Goal: Find specific page/section: Find specific page/section

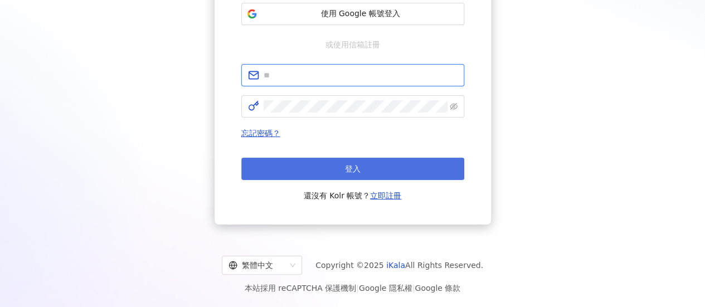
type input "**********"
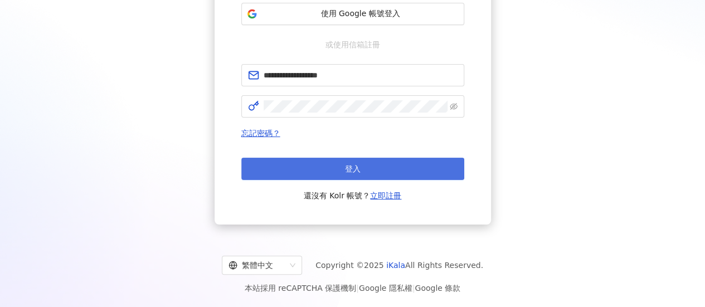
click at [370, 172] on button "登入" at bounding box center [352, 169] width 223 height 22
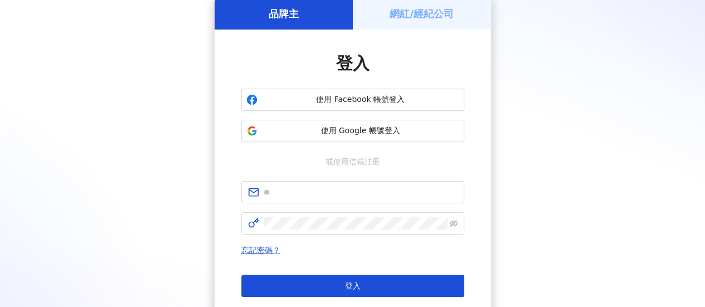
scroll to position [168, 0]
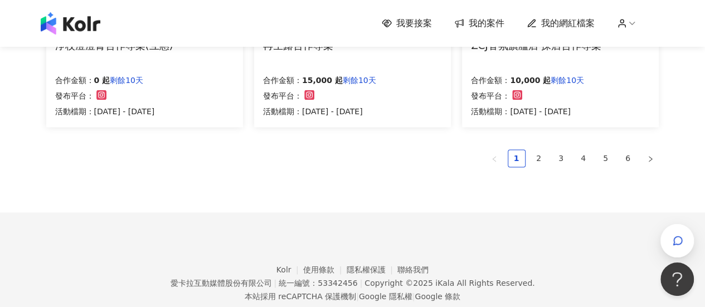
scroll to position [887, 0]
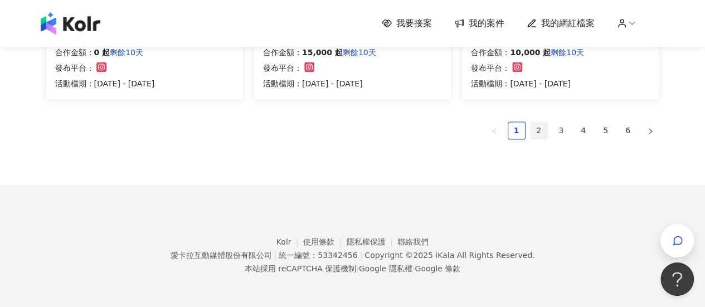
click at [543, 130] on link "2" at bounding box center [539, 130] width 17 height 17
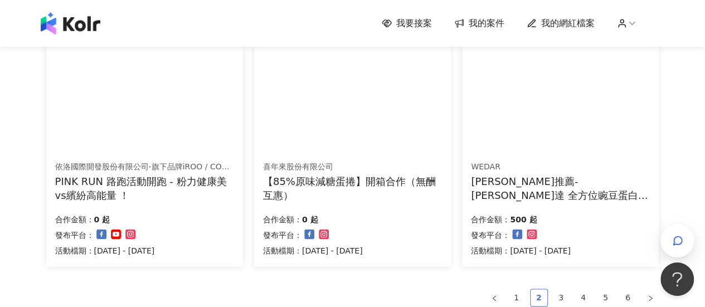
scroll to position [890, 0]
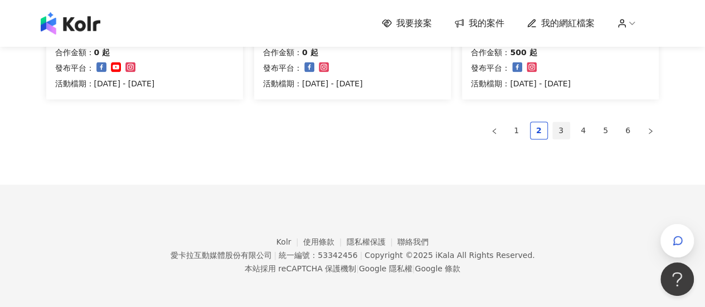
click at [559, 124] on link "3" at bounding box center [561, 130] width 17 height 17
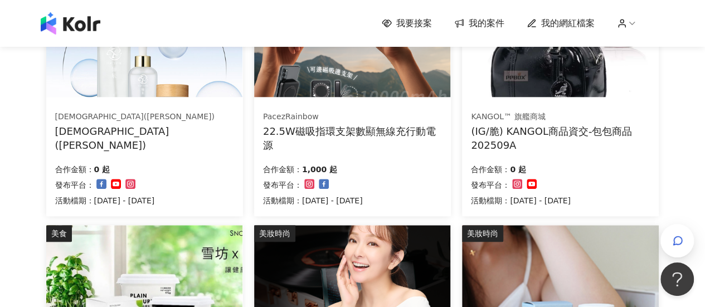
scroll to position [831, 0]
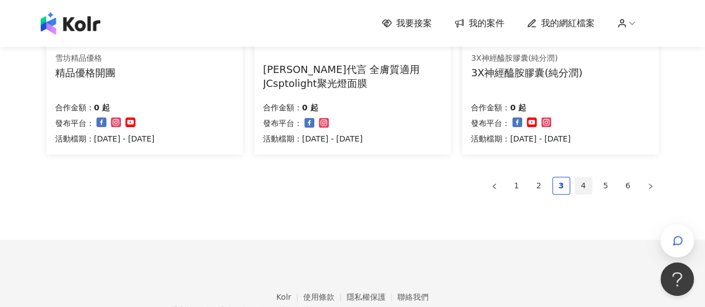
click at [589, 185] on link "4" at bounding box center [583, 185] width 17 height 17
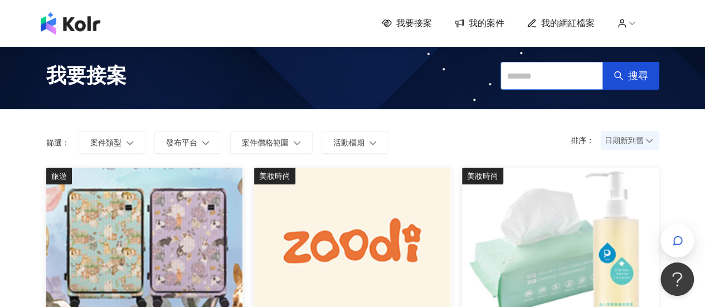
scroll to position [0, 0]
